Goal: Find specific page/section: Find specific page/section

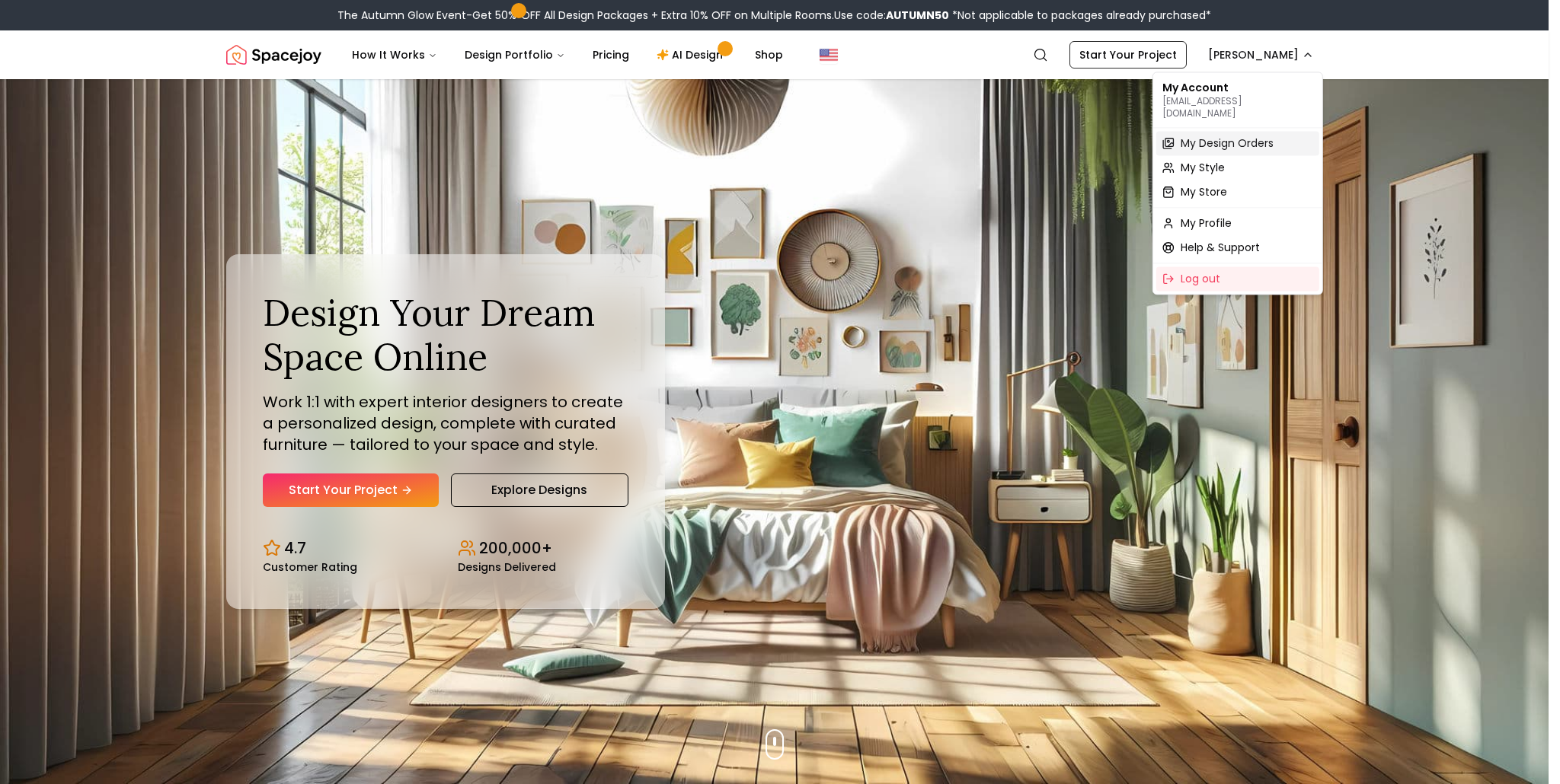
click at [1210, 137] on span "My Design Orders" at bounding box center [1227, 143] width 93 height 15
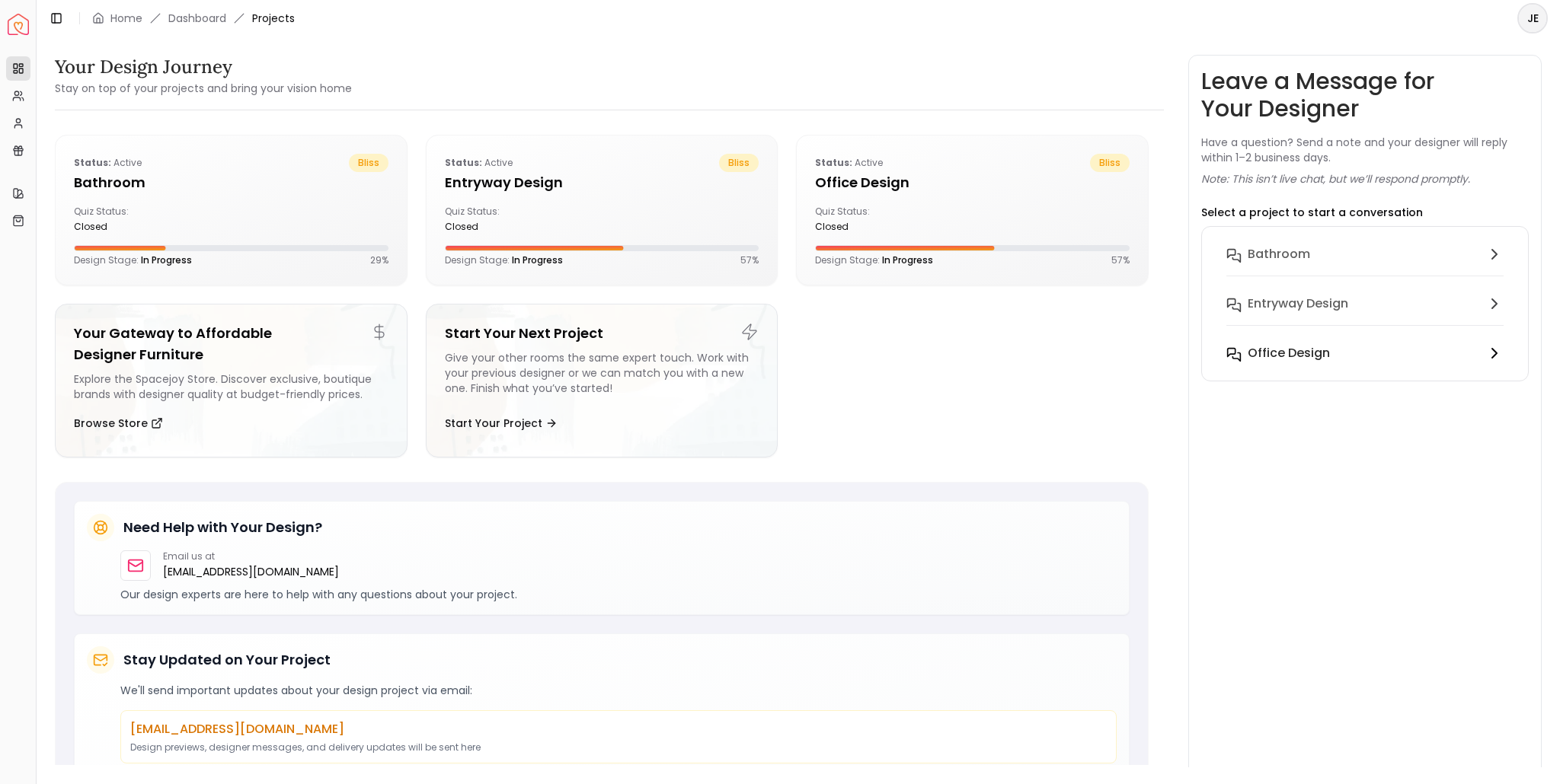
click at [1306, 359] on h6 "Office design" at bounding box center [1288, 353] width 82 height 19
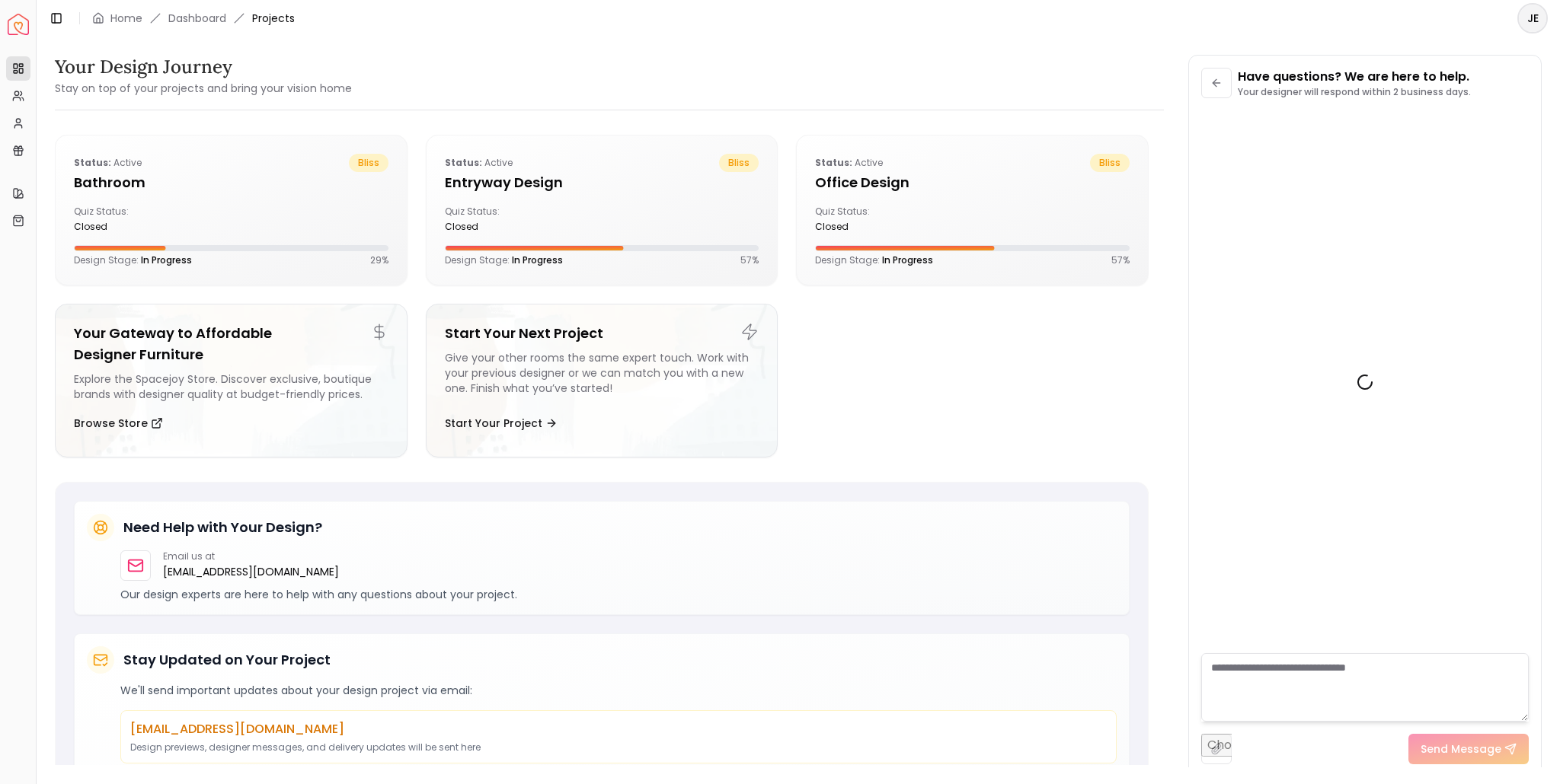
scroll to position [2106, 0]
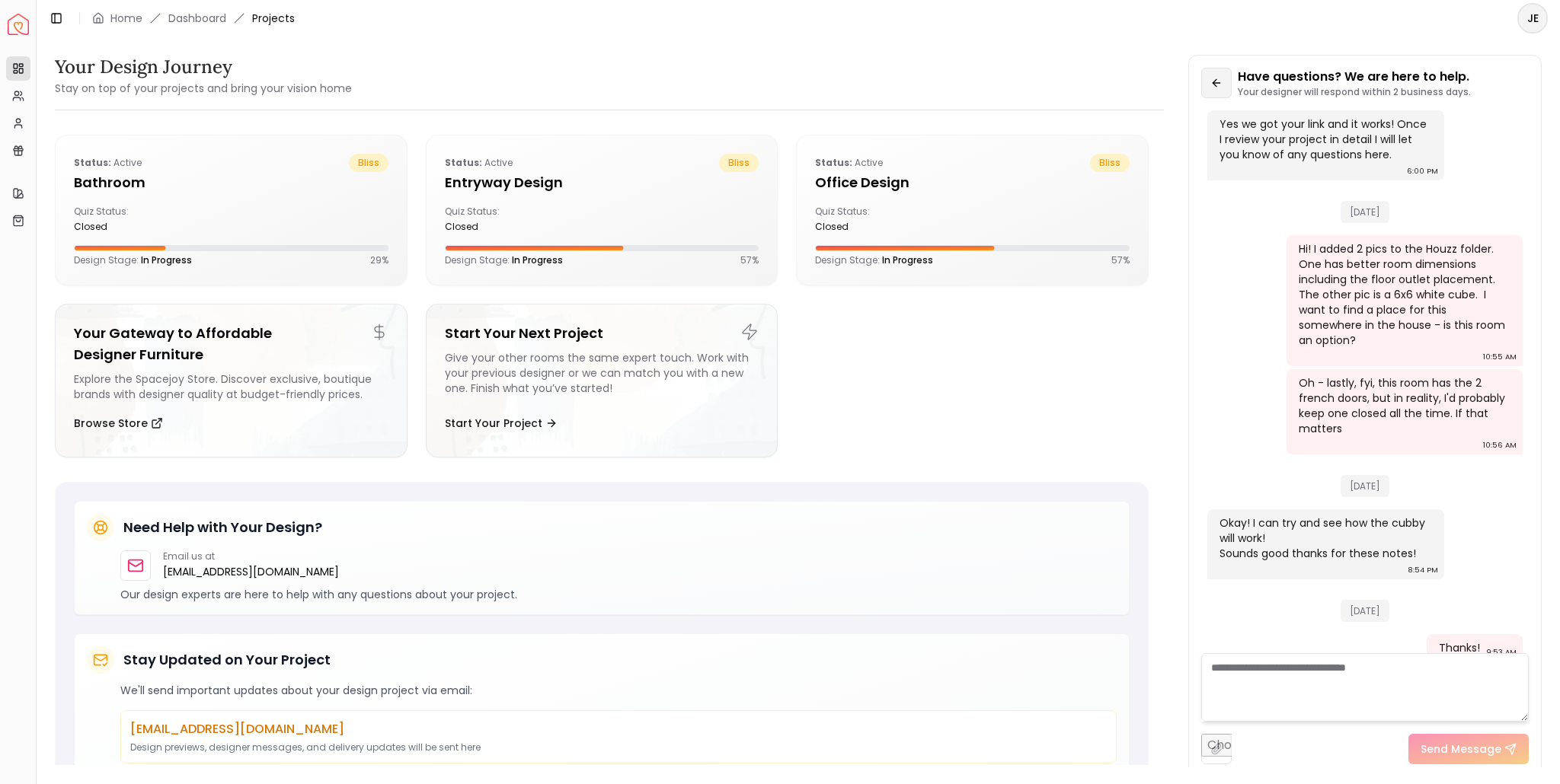
click at [1214, 89] on icon at bounding box center [1216, 83] width 12 height 12
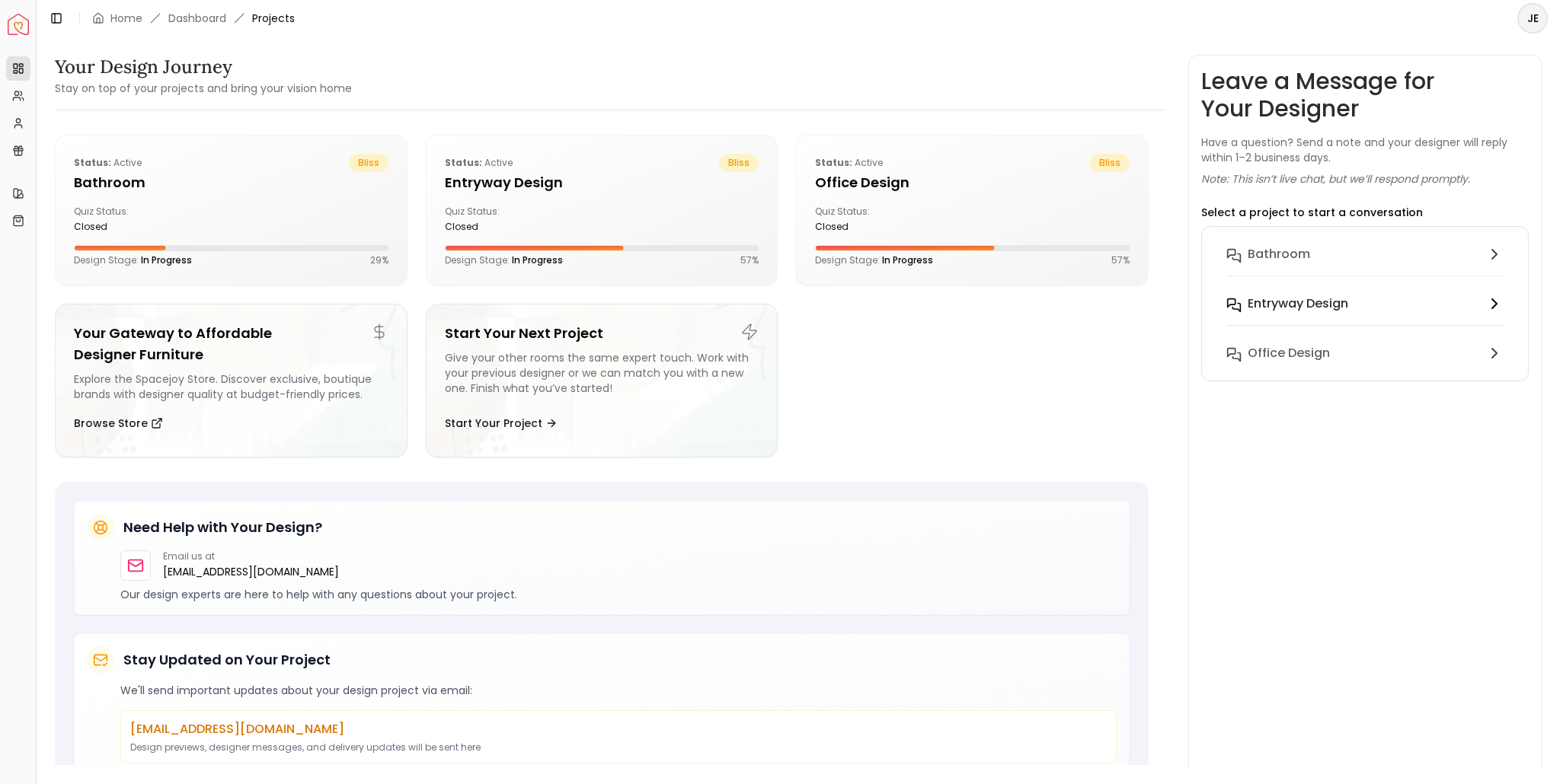
click at [1306, 308] on h6 "entryway design" at bounding box center [1297, 304] width 101 height 19
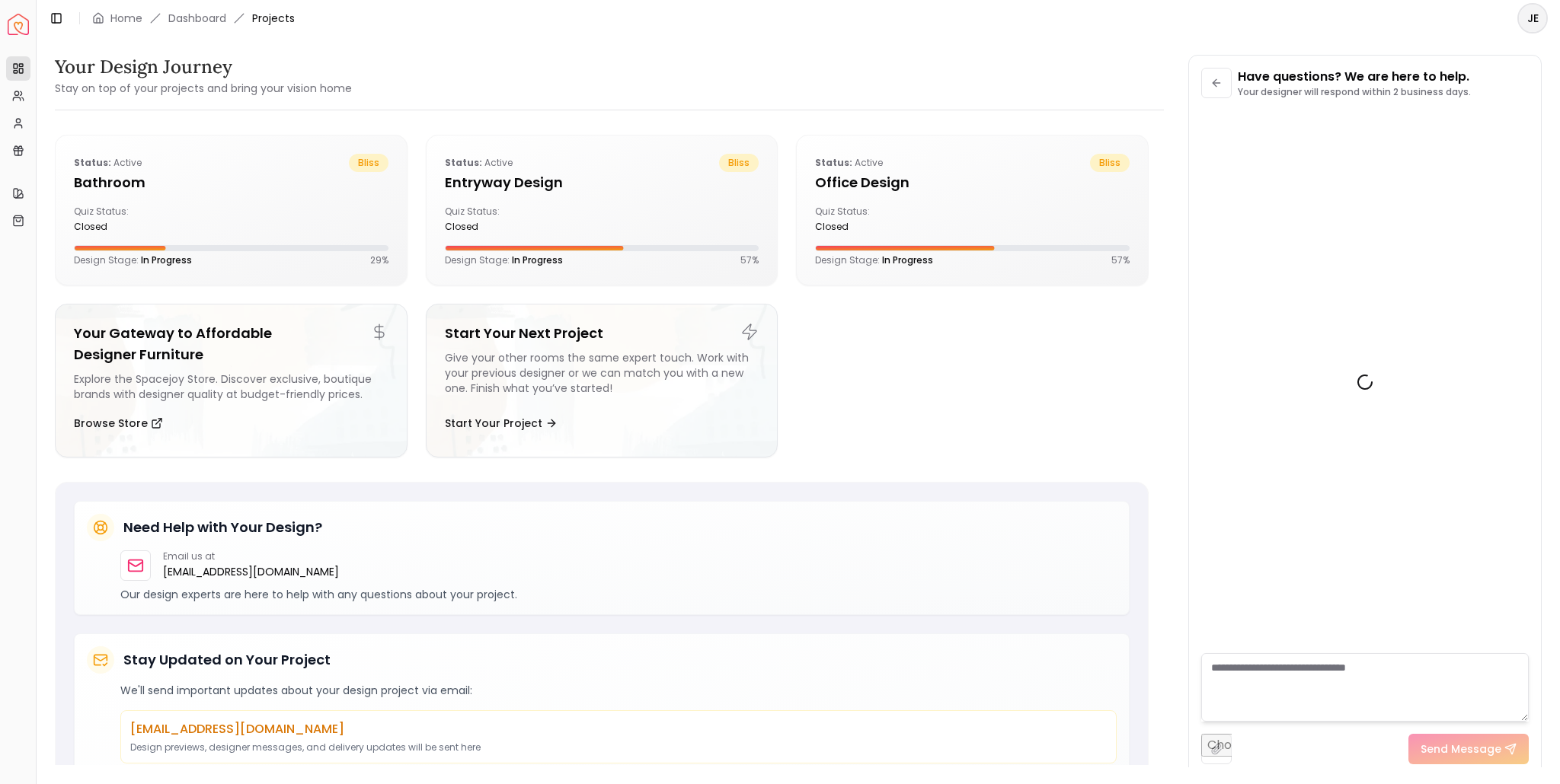
scroll to position [142, 0]
